Goal: Navigation & Orientation: Understand site structure

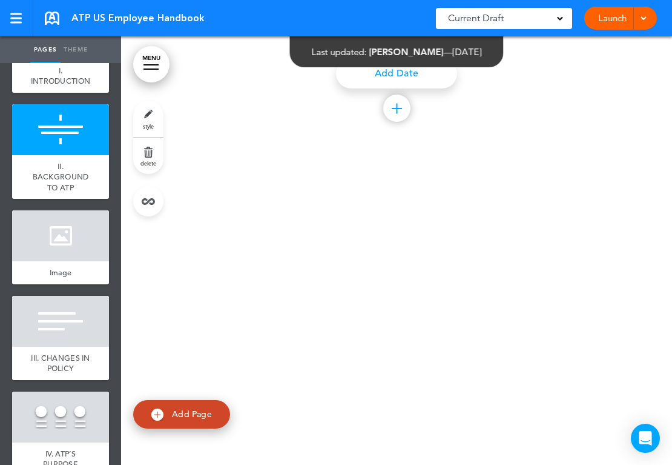
scroll to position [3155, 0]
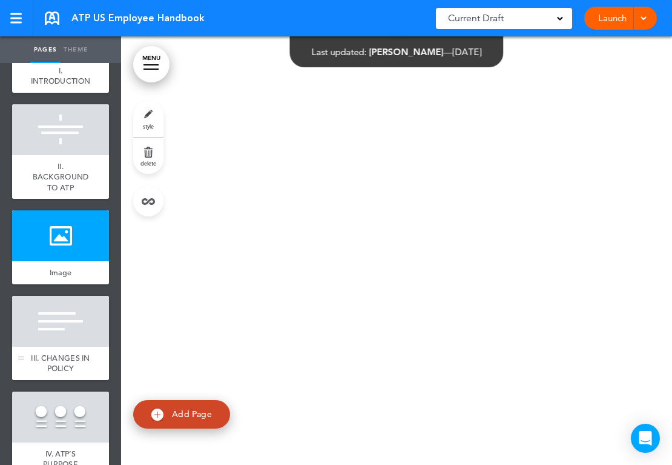
click at [30, 368] on link "III. CHANGES IN POLICY" at bounding box center [60, 362] width 97 height 33
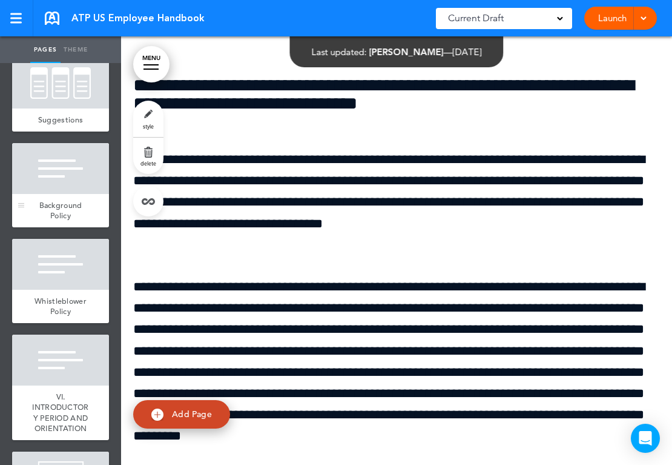
scroll to position [1340, 0]
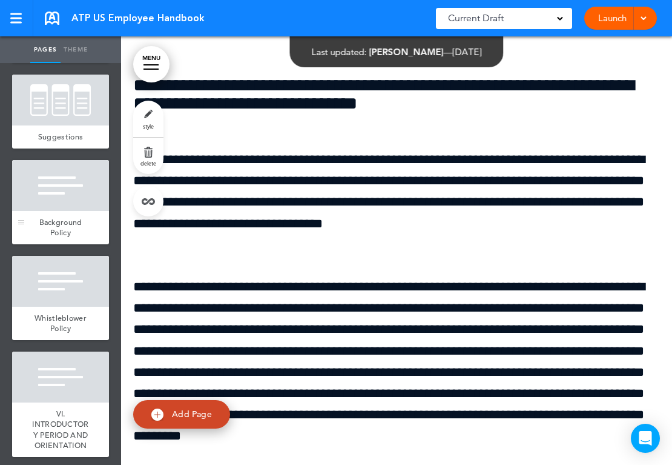
click at [80, 244] on div "Background Policy" at bounding box center [60, 227] width 97 height 33
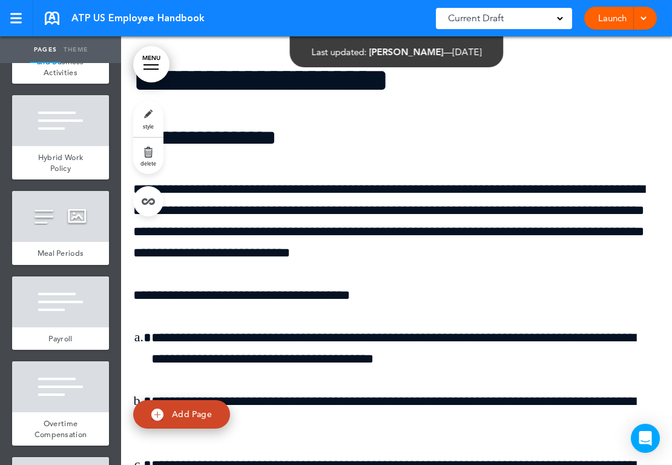
scroll to position [3198, 0]
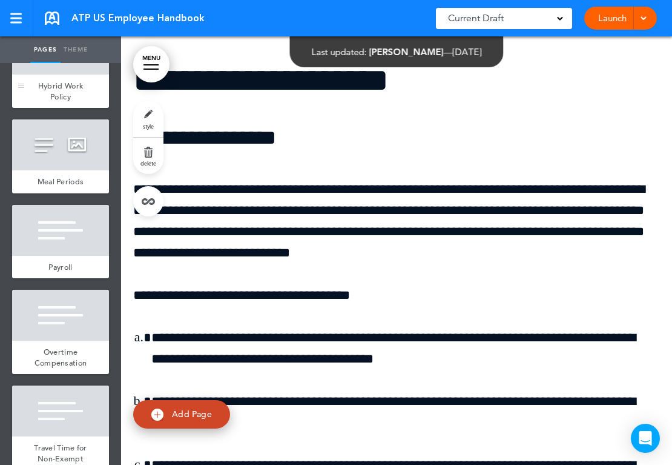
click at [65, 102] on span "Hybrid Work Policy" at bounding box center [60, 91] width 45 height 21
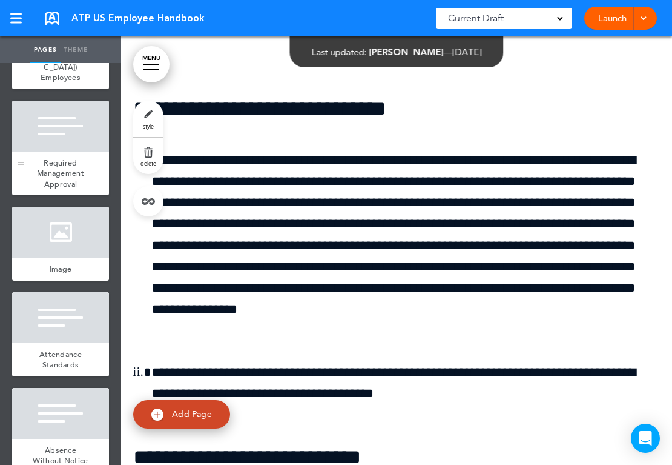
scroll to position [3364, 0]
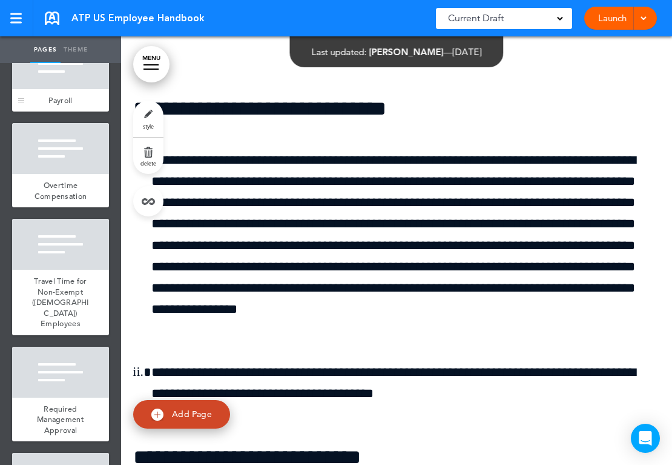
click at [58, 89] on div at bounding box center [60, 63] width 97 height 51
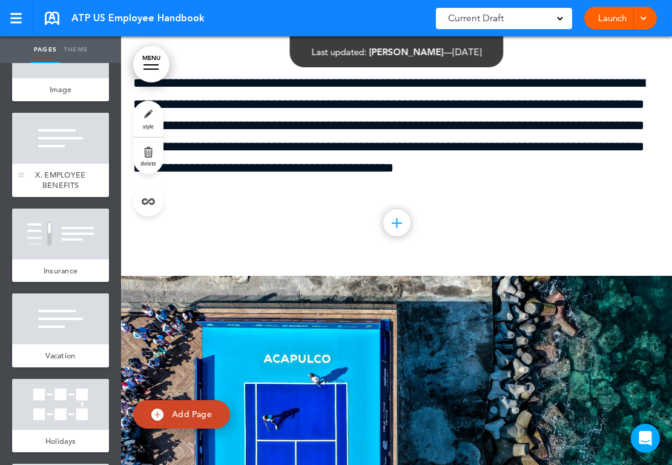
scroll to position [4201, 0]
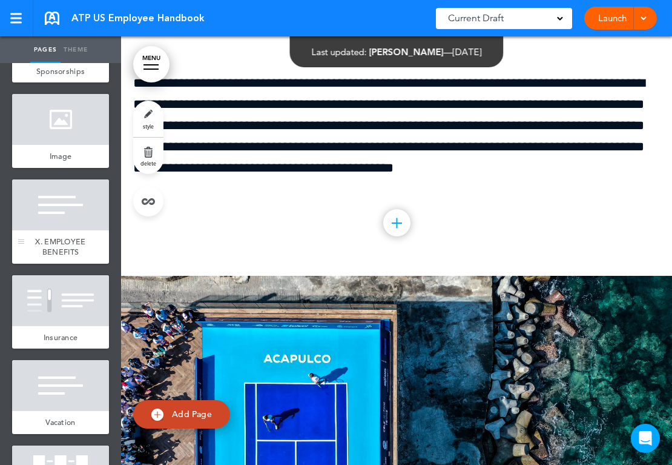
click at [69, 230] on div at bounding box center [60, 204] width 97 height 51
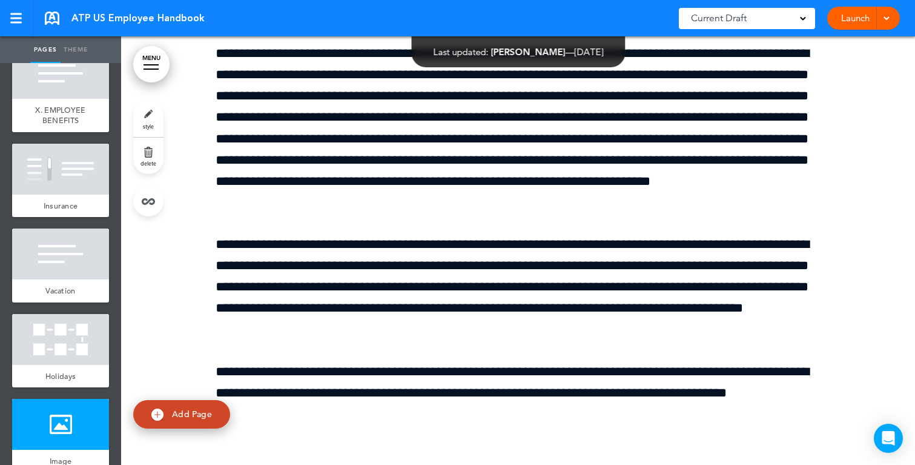
scroll to position [4338, 0]
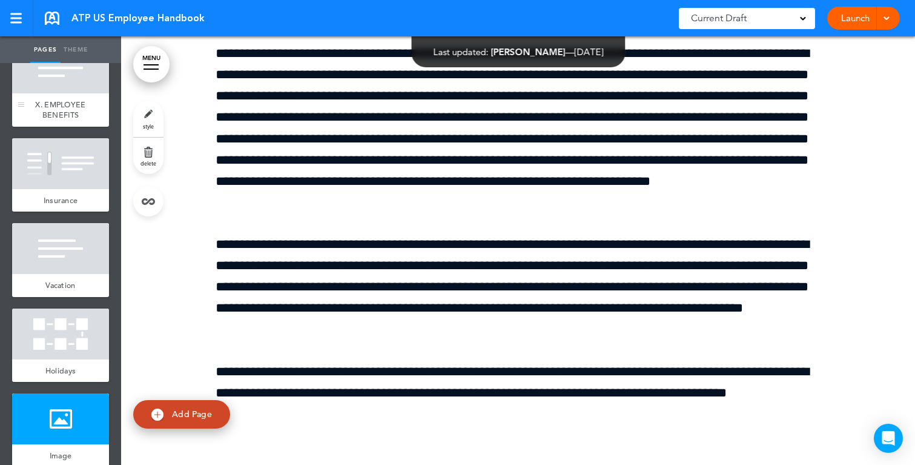
click at [66, 93] on div at bounding box center [60, 67] width 97 height 51
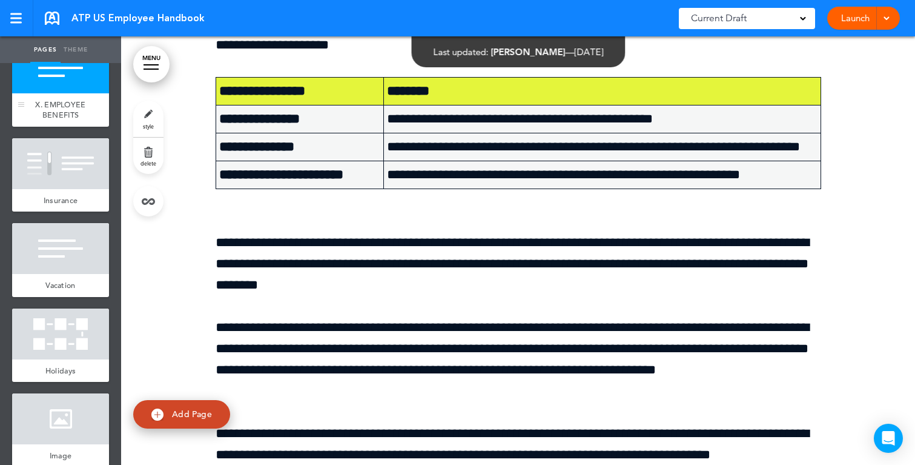
scroll to position [31808, 0]
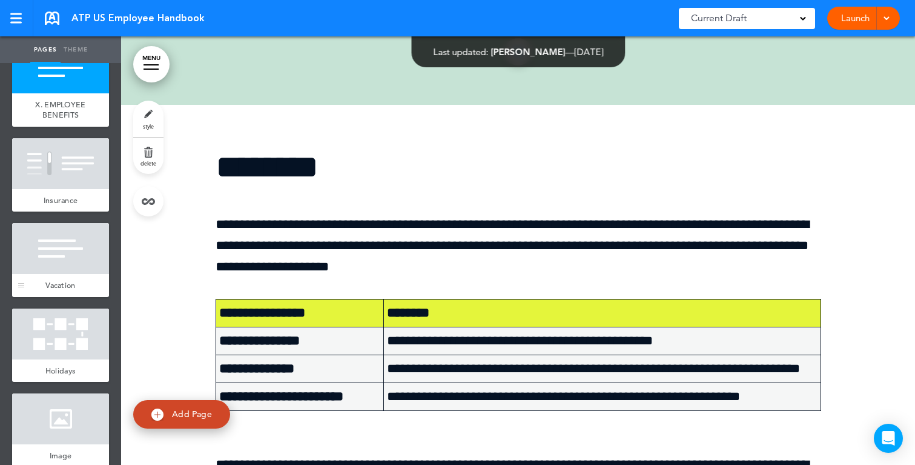
click at [54, 274] on div at bounding box center [60, 248] width 97 height 51
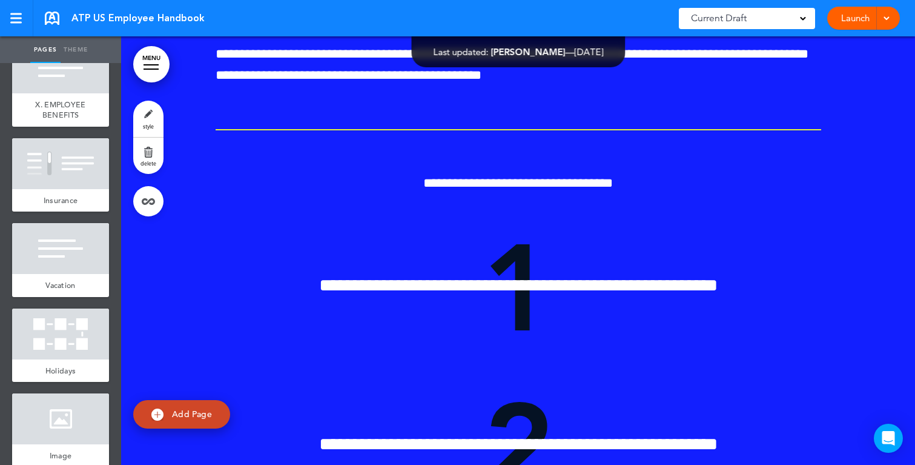
scroll to position [15682, 0]
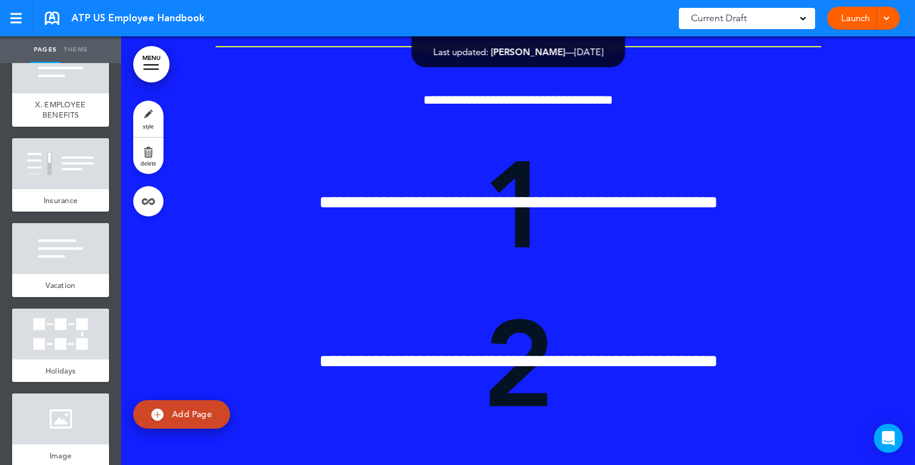
click at [55, 16] on link at bounding box center [52, 18] width 15 height 13
